Goal: Task Accomplishment & Management: Complete application form

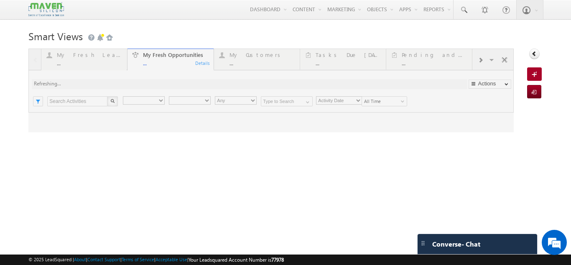
type input "Current User"
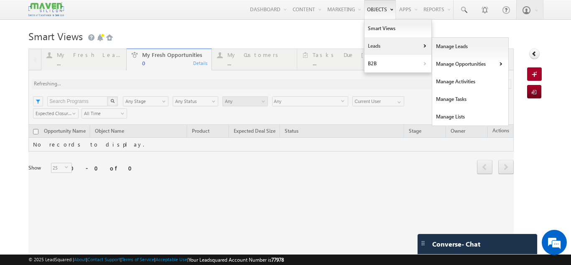
click at [377, 43] on link "Leads" at bounding box center [397, 46] width 67 height 18
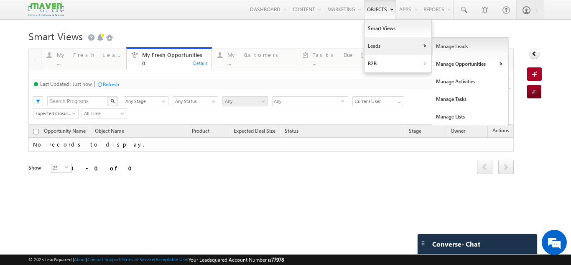
click at [442, 43] on link "Manage Leads" at bounding box center [470, 47] width 76 height 18
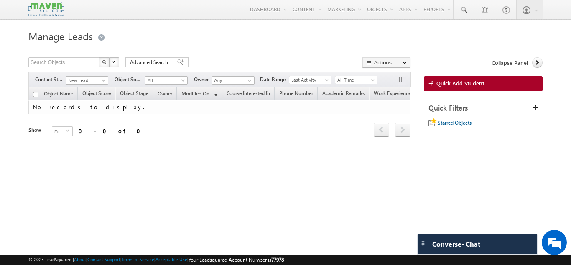
click at [466, 84] on span "Quick Add Student" at bounding box center [460, 83] width 48 height 8
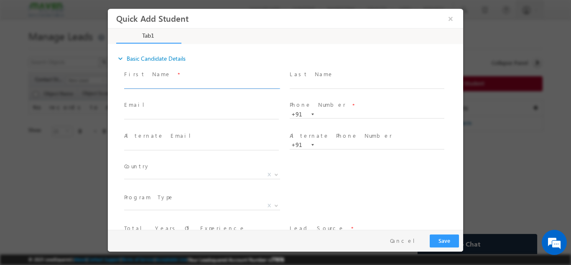
click at [162, 80] on input "text" at bounding box center [201, 84] width 155 height 8
click at [449, 18] on button "×" at bounding box center [450, 17] width 14 height 15
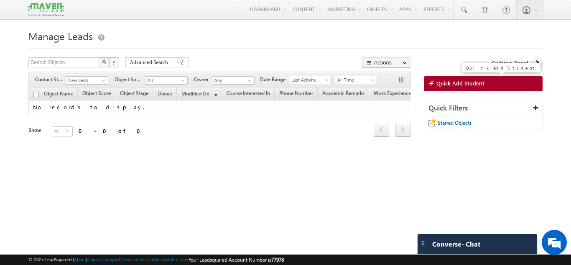
click at [490, 79] on link "Quick Add Student" at bounding box center [483, 83] width 119 height 15
